Goal: Task Accomplishment & Management: Manage account settings

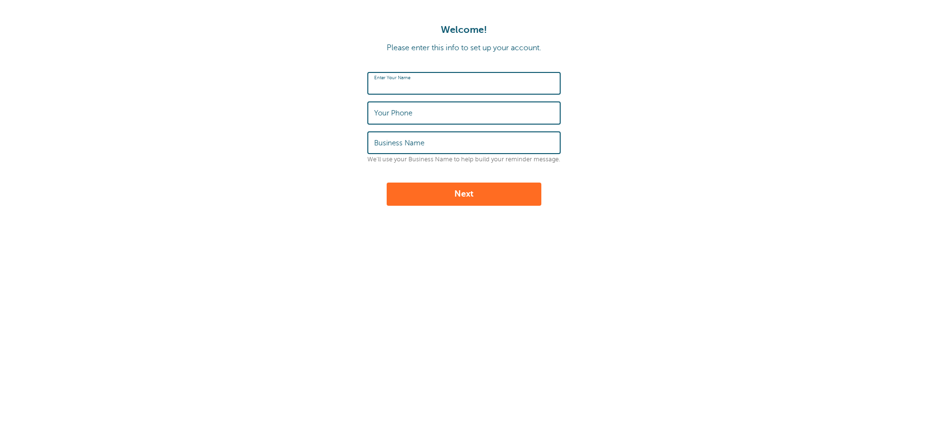
click at [405, 75] on input "Enter Your Name" at bounding box center [464, 83] width 180 height 21
type input "Anthony Fleming"
type input "2672100915"
type input "Saving Spaces LLC"
click at [485, 193] on button "Next" at bounding box center [464, 194] width 155 height 23
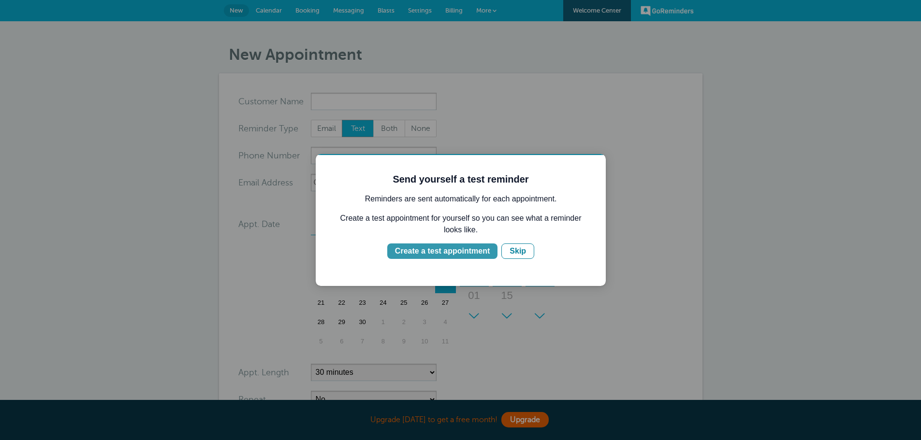
click at [460, 251] on div "Create a test appointment" at bounding box center [442, 252] width 95 height 12
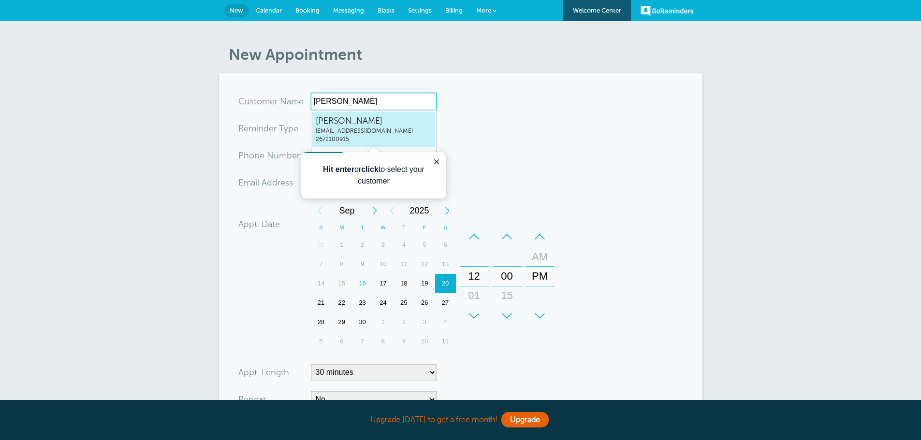
type input "Anthony"
click at [575, 149] on form "You are creating a new customer. To use an existing customer select one from th…" at bounding box center [460, 291] width 445 height 396
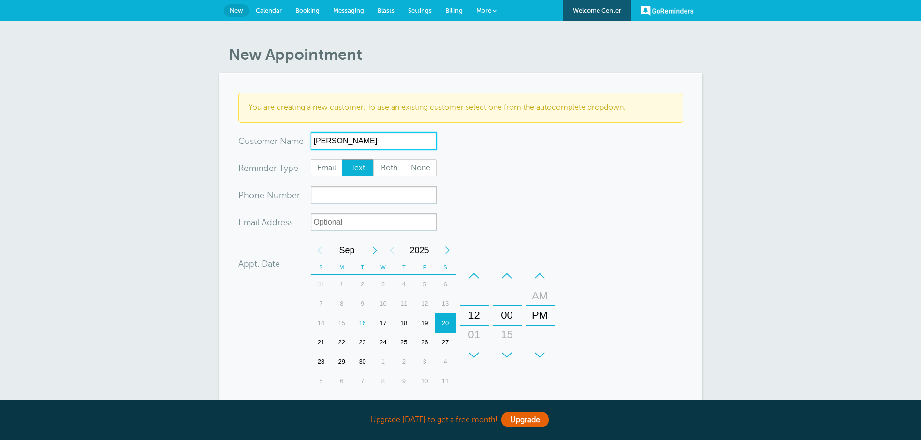
drag, startPoint x: 362, startPoint y: 140, endPoint x: 293, endPoint y: 135, distance: 69.8
click at [293, 135] on div "x-no-autofill Cus tomer N ame Anthony AnthonyFlemingsavingspacesllc@gmail.com26…" at bounding box center [337, 140] width 198 height 17
click at [234, 11] on span "New" at bounding box center [237, 10] width 14 height 7
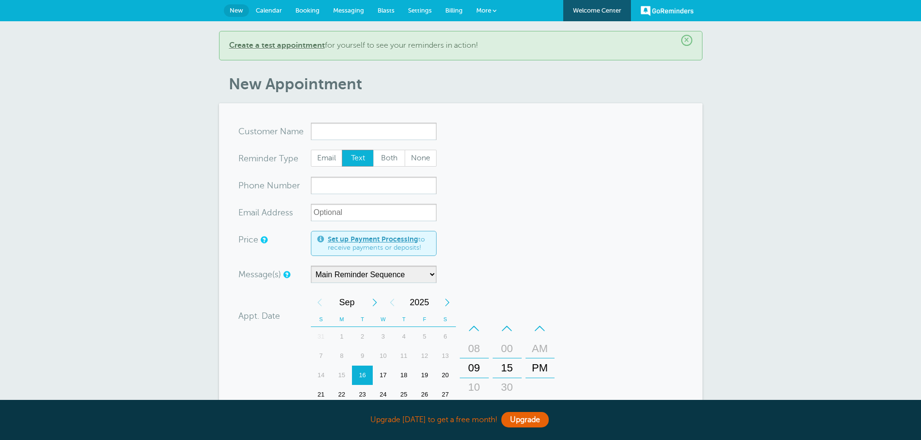
click at [342, 9] on span "Messaging" at bounding box center [348, 10] width 31 height 7
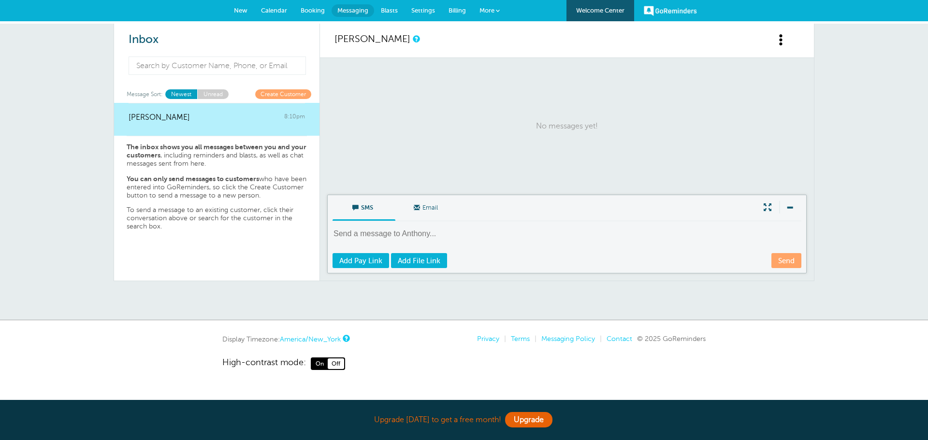
click at [414, 9] on span "Settings" at bounding box center [423, 10] width 24 height 7
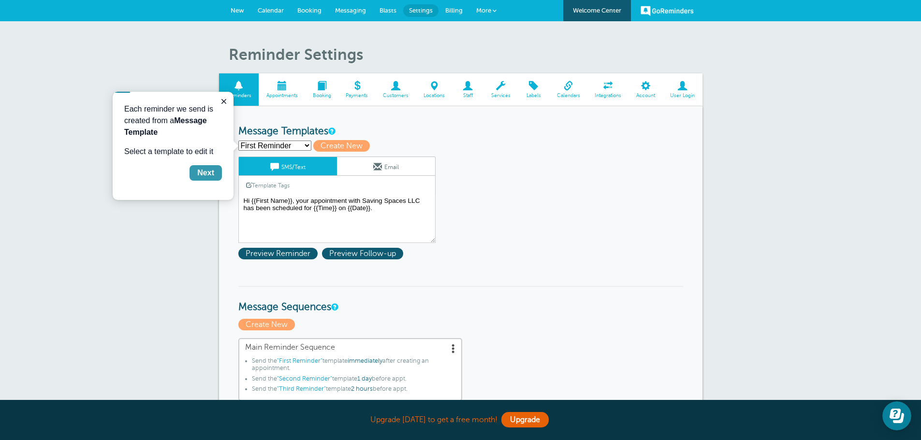
click at [212, 179] on button "Next" at bounding box center [206, 172] width 32 height 15
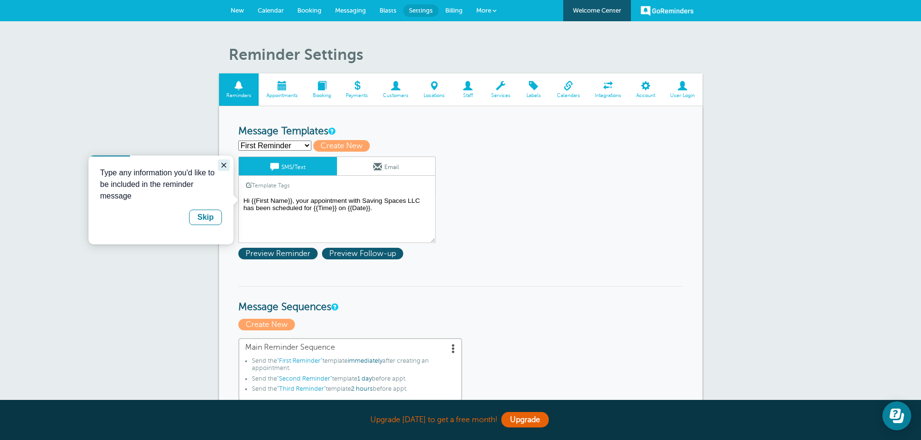
click at [222, 165] on icon "Close guide" at bounding box center [224, 165] width 8 height 8
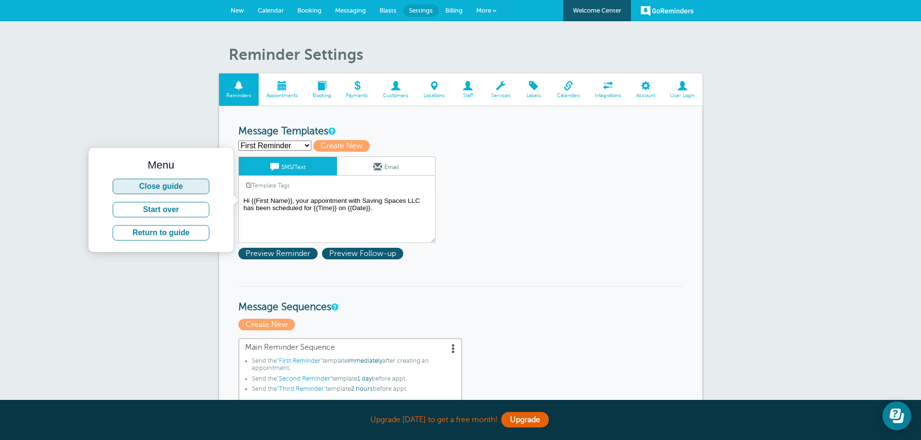
click at [204, 189] on button "Close guide" at bounding box center [161, 186] width 97 height 15
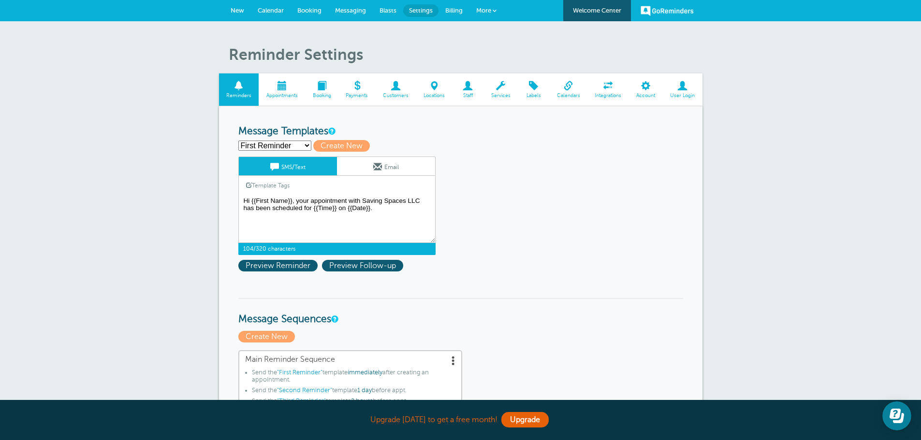
click at [386, 206] on textarea "Hi {{First Name}}, your appointment with Saving Spaces LLC has been scheduled f…" at bounding box center [336, 219] width 197 height 48
click at [304, 147] on select "First Reminder Second Reminder Third Reminder Create new..." at bounding box center [274, 146] width 73 height 10
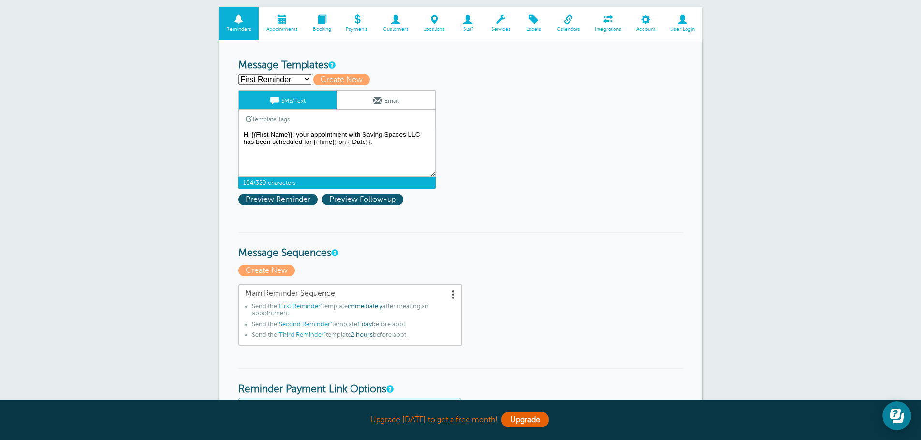
scroll to position [97, 0]
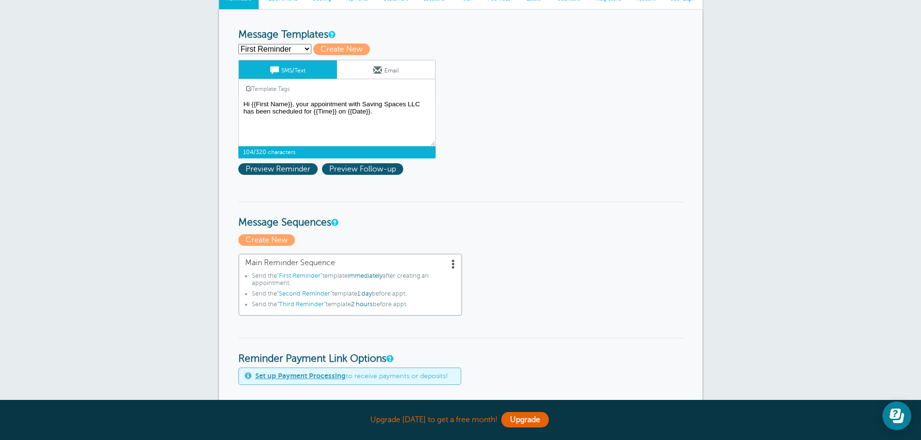
click at [295, 47] on select "First Reminder Second Reminder Third Reminder Create new..." at bounding box center [274, 49] width 73 height 10
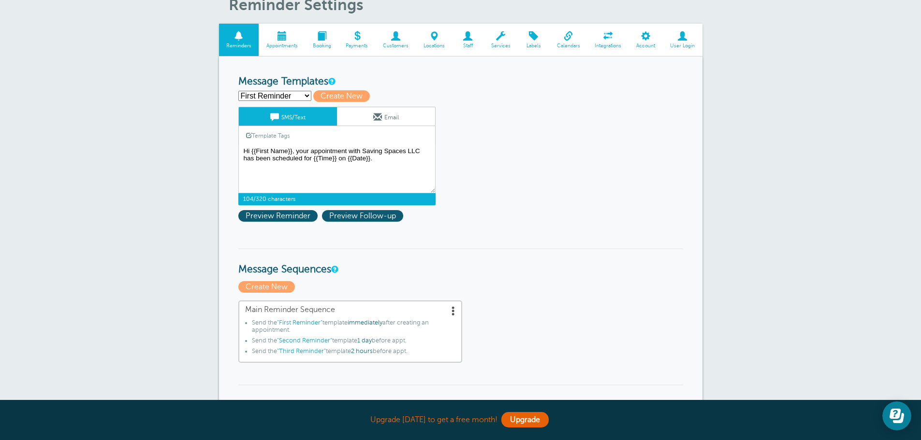
scroll to position [48, 0]
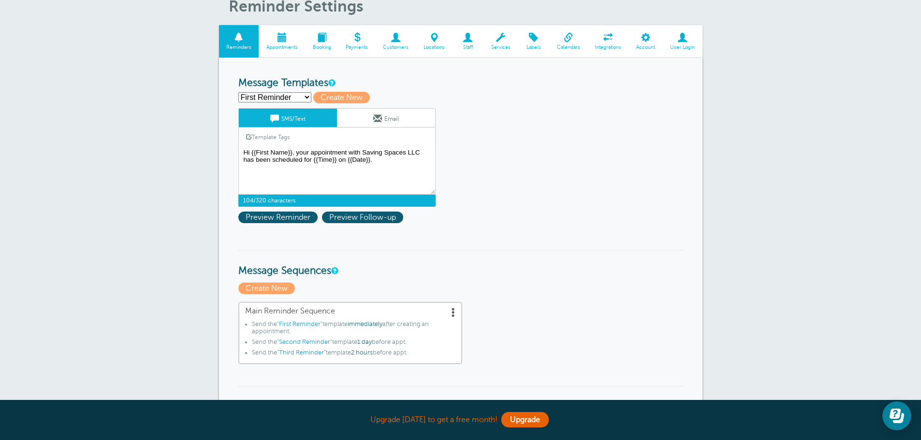
click at [306, 93] on select "First Reminder Second Reminder Third Reminder Create new..." at bounding box center [274, 97] width 73 height 10
click at [302, 96] on select "First Reminder Second Reminder Third Reminder Create new..." at bounding box center [274, 97] width 73 height 10
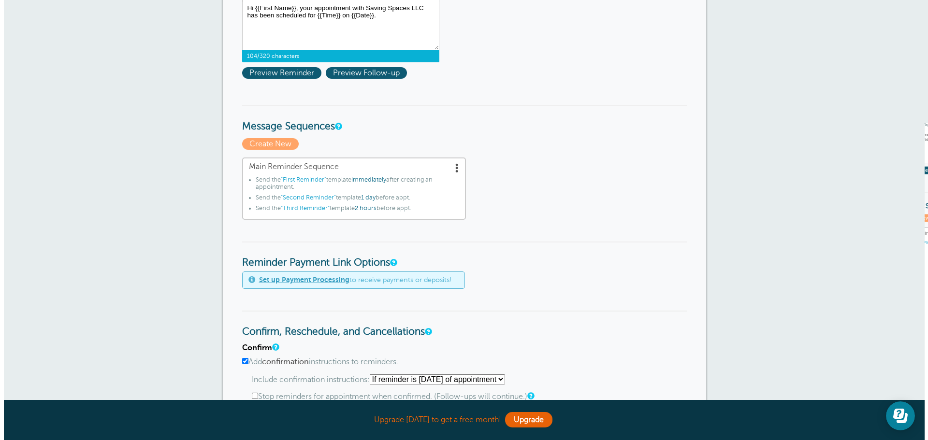
scroll to position [193, 0]
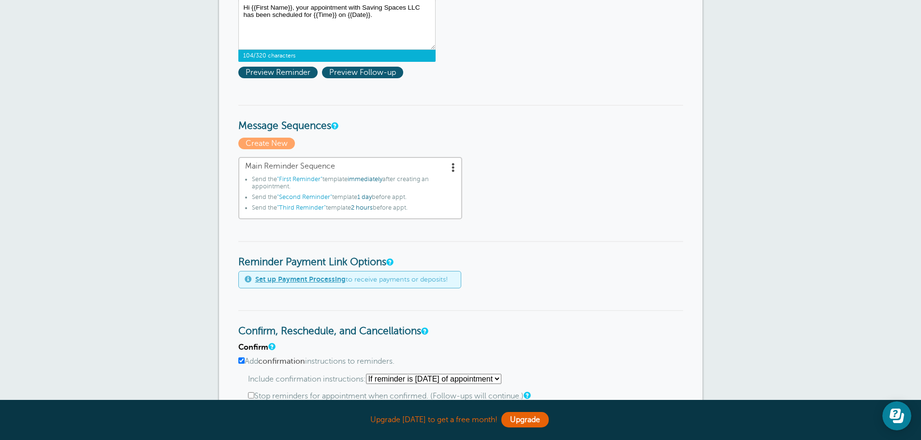
click at [452, 166] on span at bounding box center [454, 167] width 10 height 10
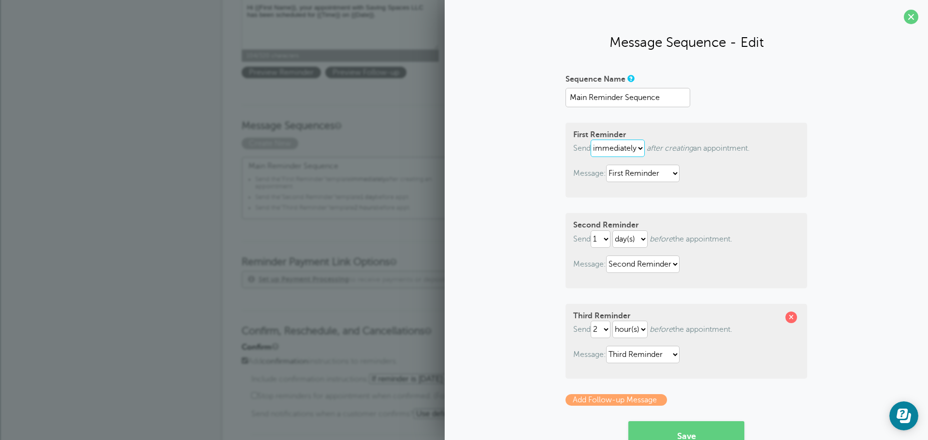
click at [639, 150] on select "immediately 1 2 3 4 5 6 7 8 9 10 11 12 13 14 15 16 17 18 19 20 21 22 23 24 25 2…" at bounding box center [618, 148] width 54 height 17
click at [639, 151] on select "immediately 1 2 3 4 5 6 7 8 9 10 11 12 13 14 15 16 17 18 19 20 21 22 23 24 25 2…" at bounding box center [618, 148] width 54 height 17
click at [672, 171] on select "First Reminder Second Reminder Third Reminder" at bounding box center [642, 173] width 73 height 17
click at [606, 165] on select "First Reminder Second Reminder Third Reminder" at bounding box center [642, 173] width 73 height 17
click at [676, 170] on select "First Reminder Second Reminder Third Reminder" at bounding box center [642, 173] width 73 height 17
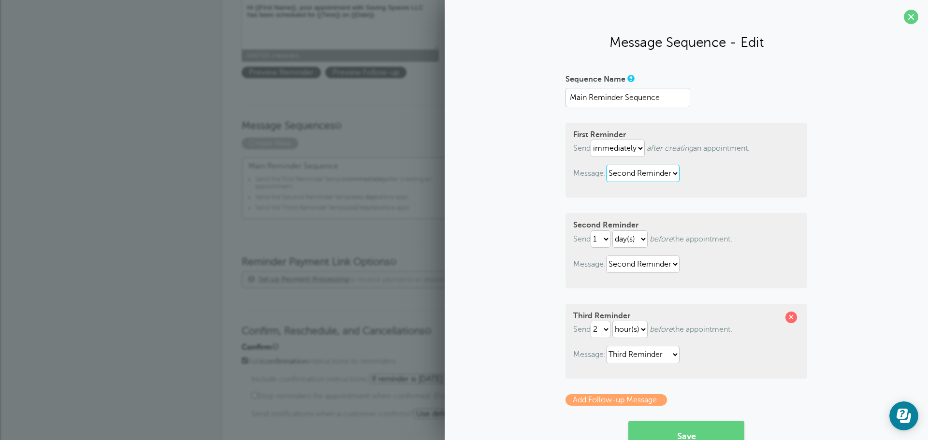
select select "161889"
click at [606, 165] on select "First Reminder Second Reminder Third Reminder" at bounding box center [642, 173] width 73 height 17
click at [712, 179] on p "Message: First Reminder Second Reminder Third Reminder" at bounding box center [686, 173] width 226 height 17
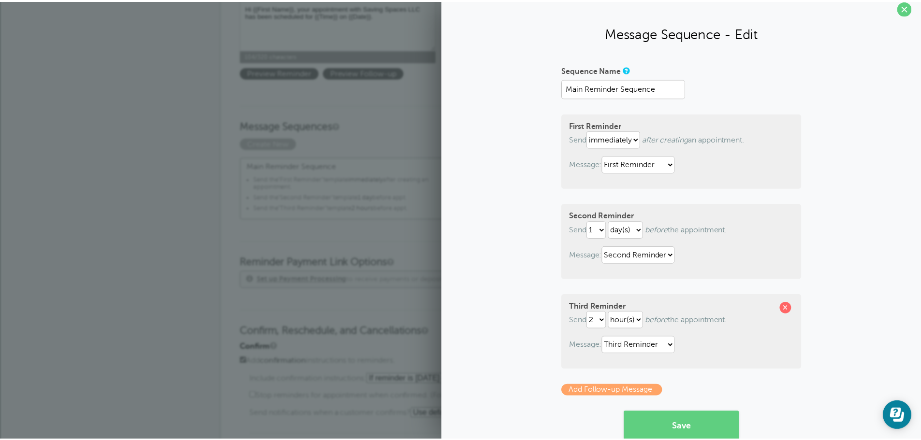
scroll to position [0, 0]
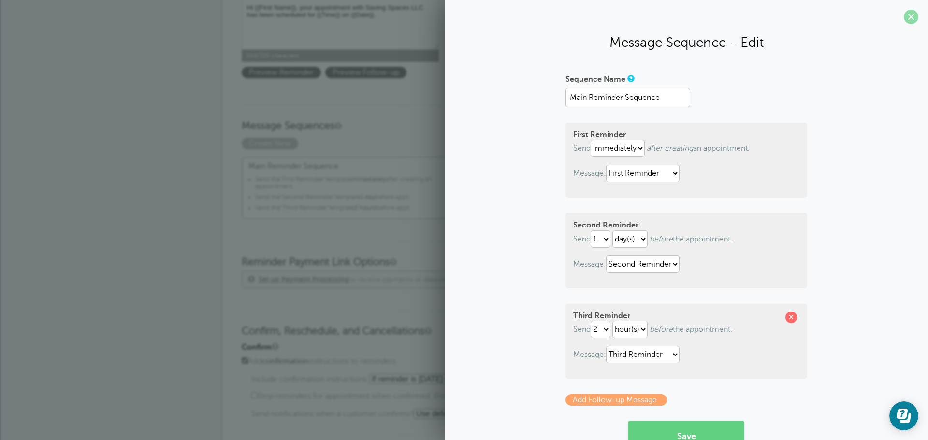
click at [904, 20] on span at bounding box center [911, 17] width 15 height 15
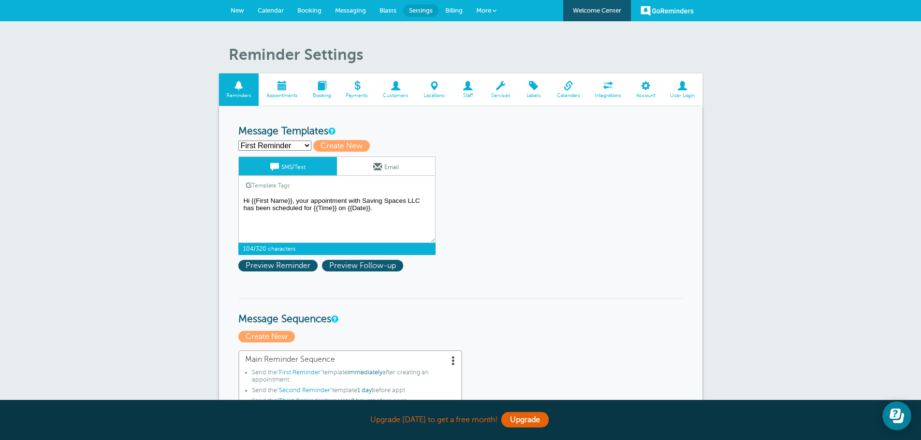
drag, startPoint x: 367, startPoint y: 209, endPoint x: 94, endPoint y: 191, distance: 273.4
click at [251, 185] on span at bounding box center [249, 185] width 6 height 6
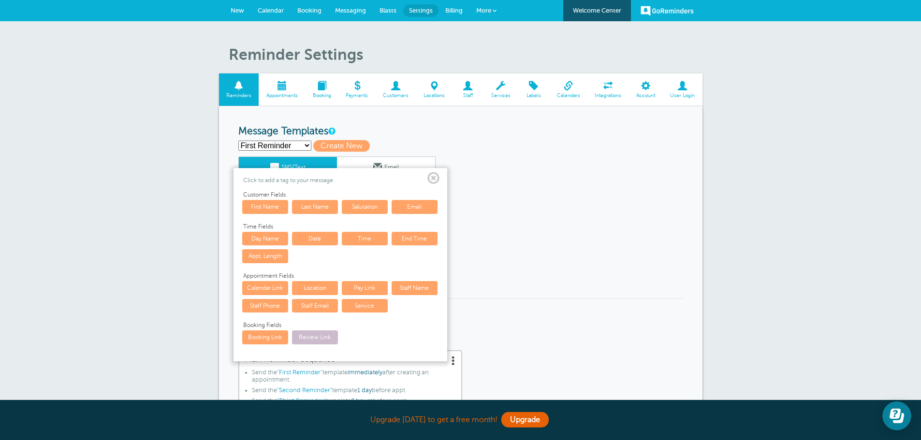
click at [433, 179] on span at bounding box center [433, 179] width 12 height 12
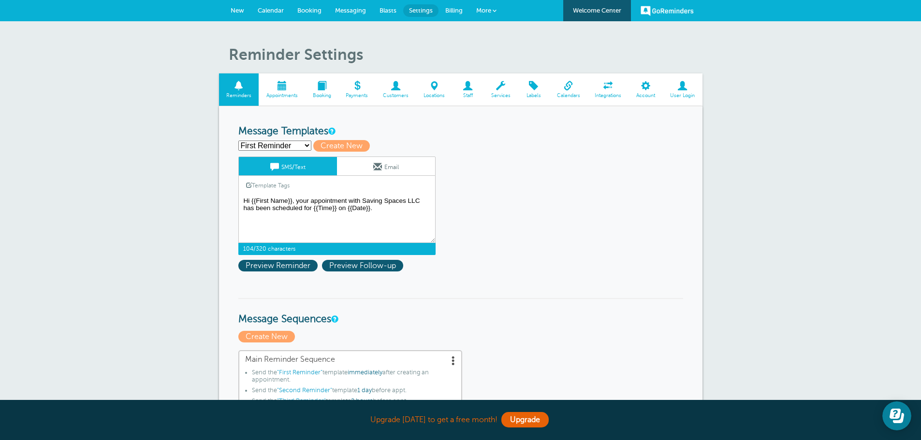
click at [381, 213] on textarea "Hi {{First Name}}, your appointment with Saving Spaces LLC has been scheduled f…" at bounding box center [336, 219] width 197 height 48
click at [388, 209] on textarea "Hi {{First Name}}, your appointment with Saving Spaces LLC has been scheduled f…" at bounding box center [336, 219] width 197 height 48
click at [280, 164] on link "SMS/Text" at bounding box center [288, 166] width 98 height 18
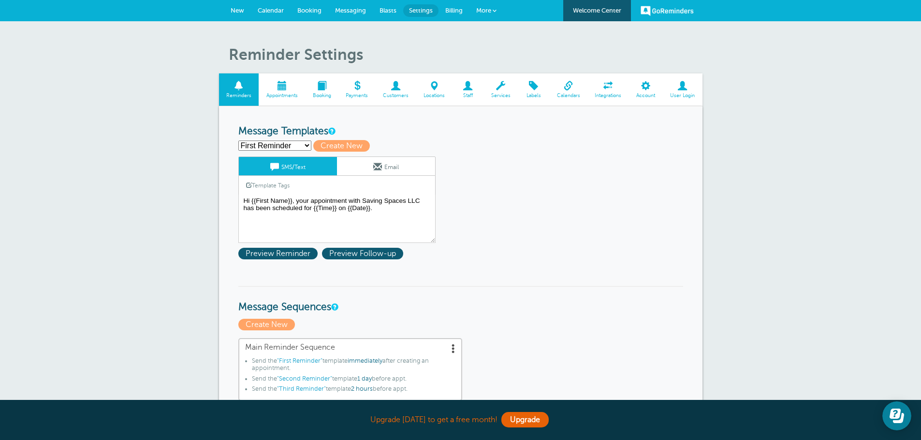
click at [280, 164] on link "SMS/Text" at bounding box center [288, 166] width 98 height 18
click at [270, 182] on link "Template Tags" at bounding box center [268, 185] width 58 height 19
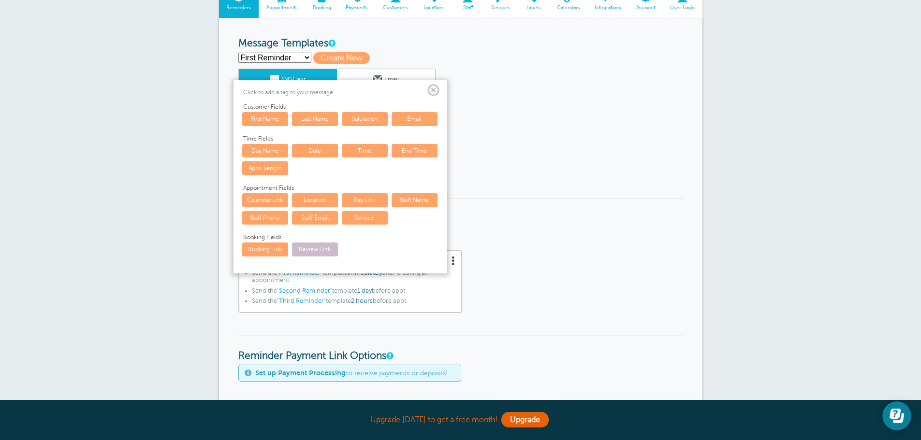
scroll to position [48, 0]
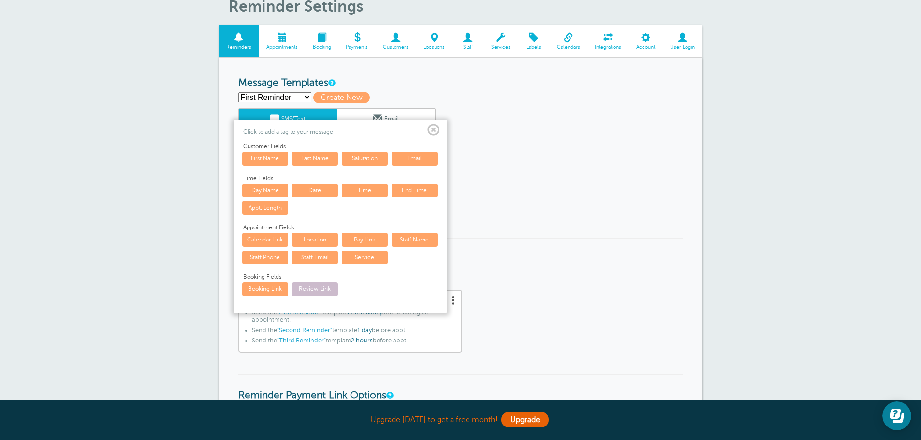
click at [272, 163] on link "First Name" at bounding box center [265, 159] width 46 height 14
type textarea "Hi {{First Name}}, your appointment with Saving Spaces LLC has been scheduled f…"
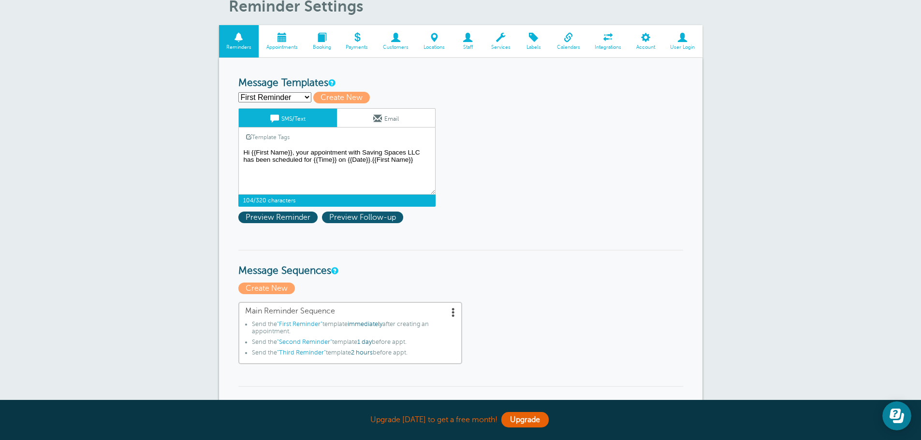
drag, startPoint x: 414, startPoint y: 163, endPoint x: 87, endPoint y: 127, distance: 329.4
